Goal: Task Accomplishment & Management: Manage account settings

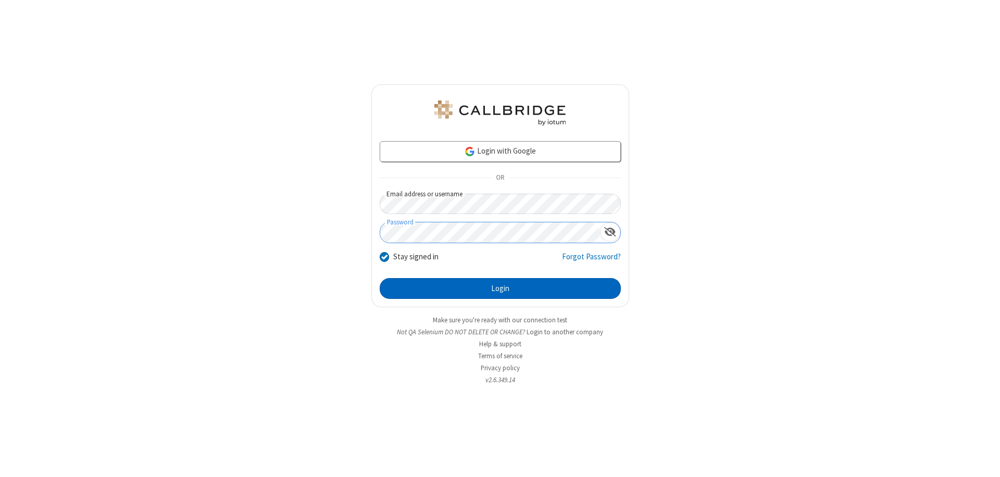
click at [500, 289] on button "Login" at bounding box center [500, 288] width 241 height 21
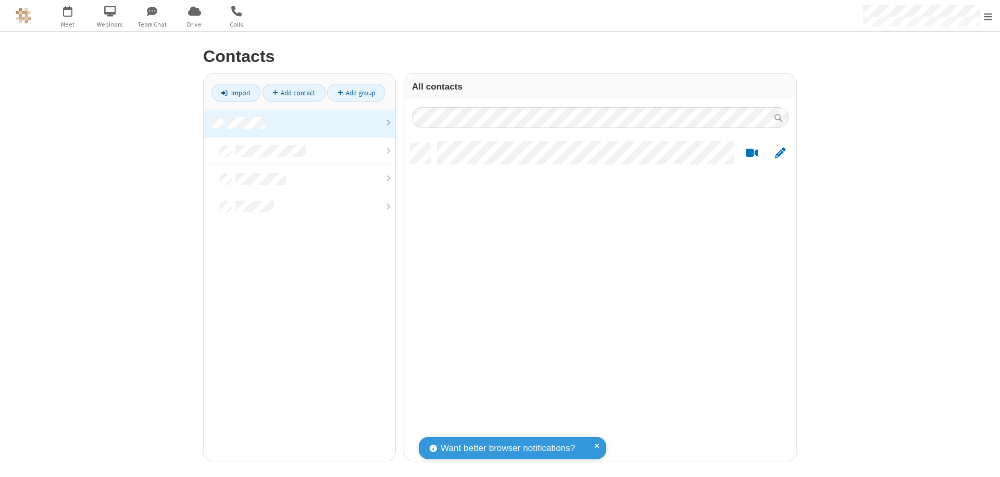
scroll to position [318, 384]
click at [300, 123] on link at bounding box center [300, 123] width 192 height 28
click at [294, 93] on link "Add contact" at bounding box center [294, 93] width 63 height 18
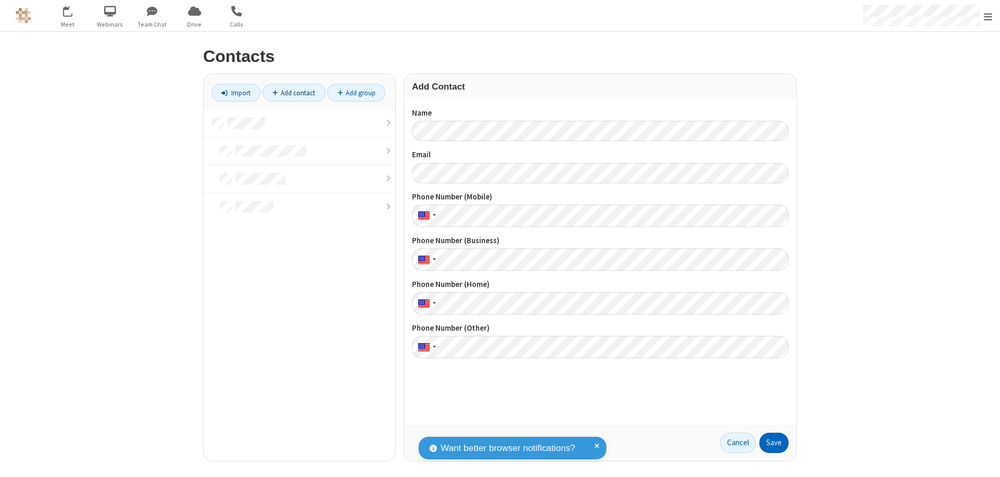
click at [774, 443] on button "Save" at bounding box center [774, 443] width 29 height 21
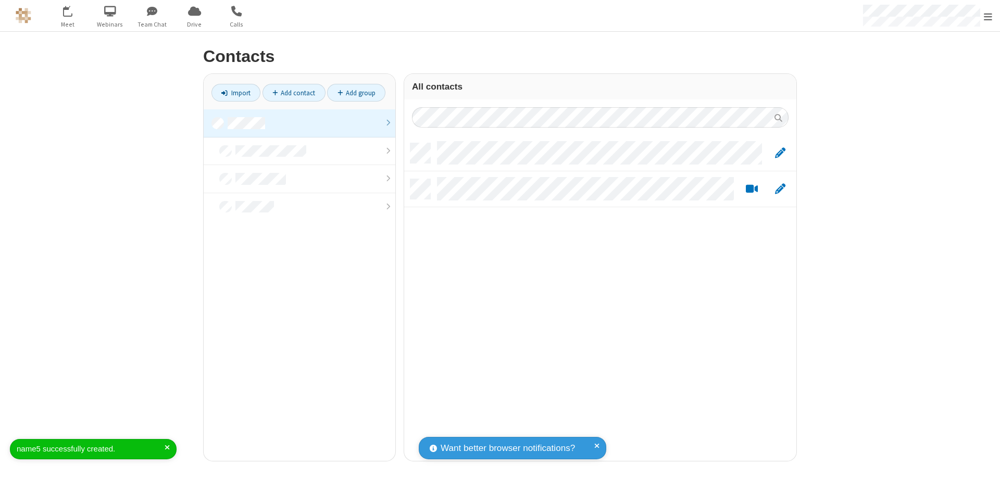
scroll to position [318, 384]
